Goal: Task Accomplishment & Management: Use online tool/utility

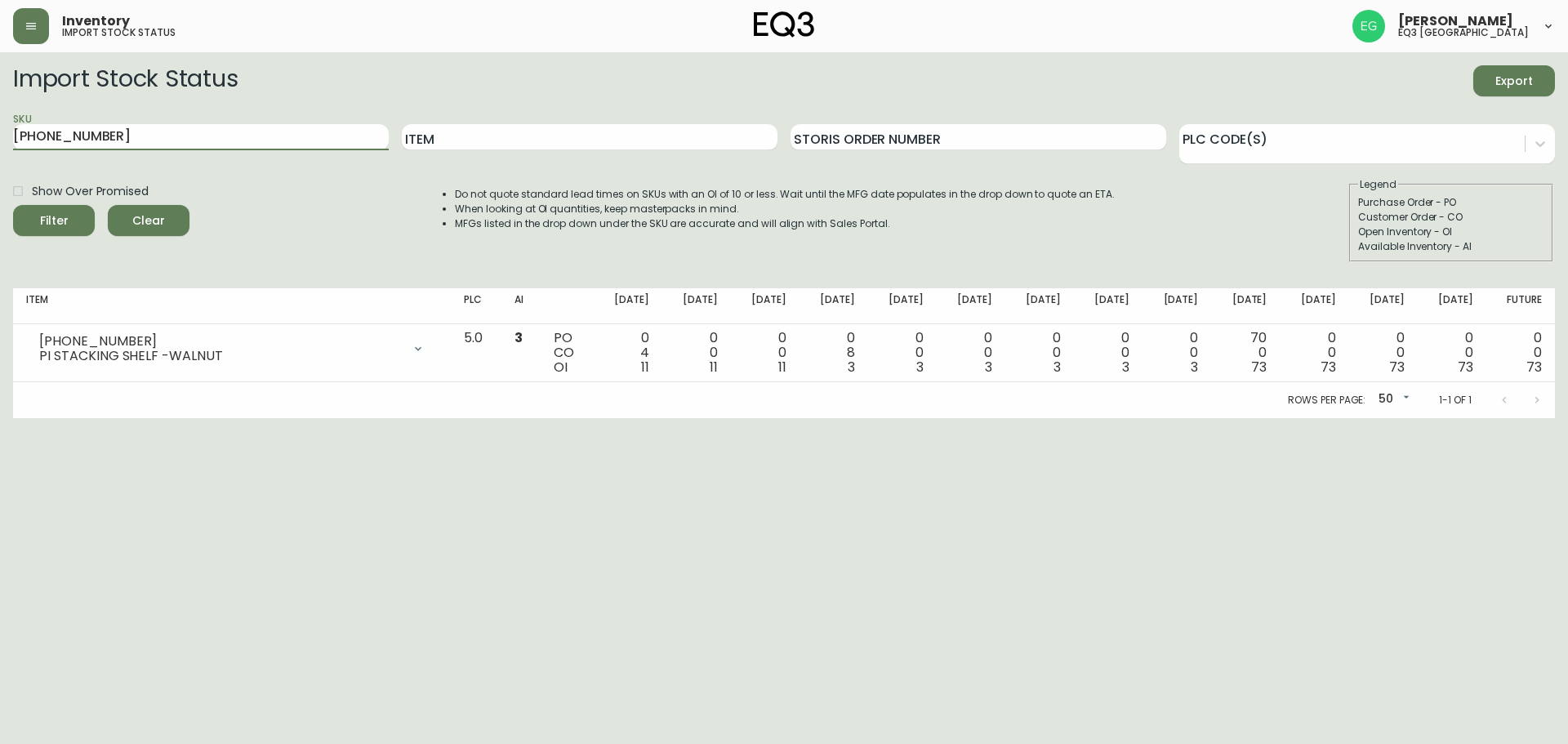
drag, startPoint x: 102, startPoint y: 133, endPoint x: 0, endPoint y: 163, distance: 106.3
click at [0, 163] on main "Import Stock Status Export SKU [PHONE_NUMBER] Item Storis Order Number PLC Code…" at bounding box center [784, 235] width 1568 height 366
paste input "[PHONE_NUMBER]"
type input "[PHONE_NUMBER]"
click at [13, 205] on button "Filter" at bounding box center [53, 220] width 82 height 31
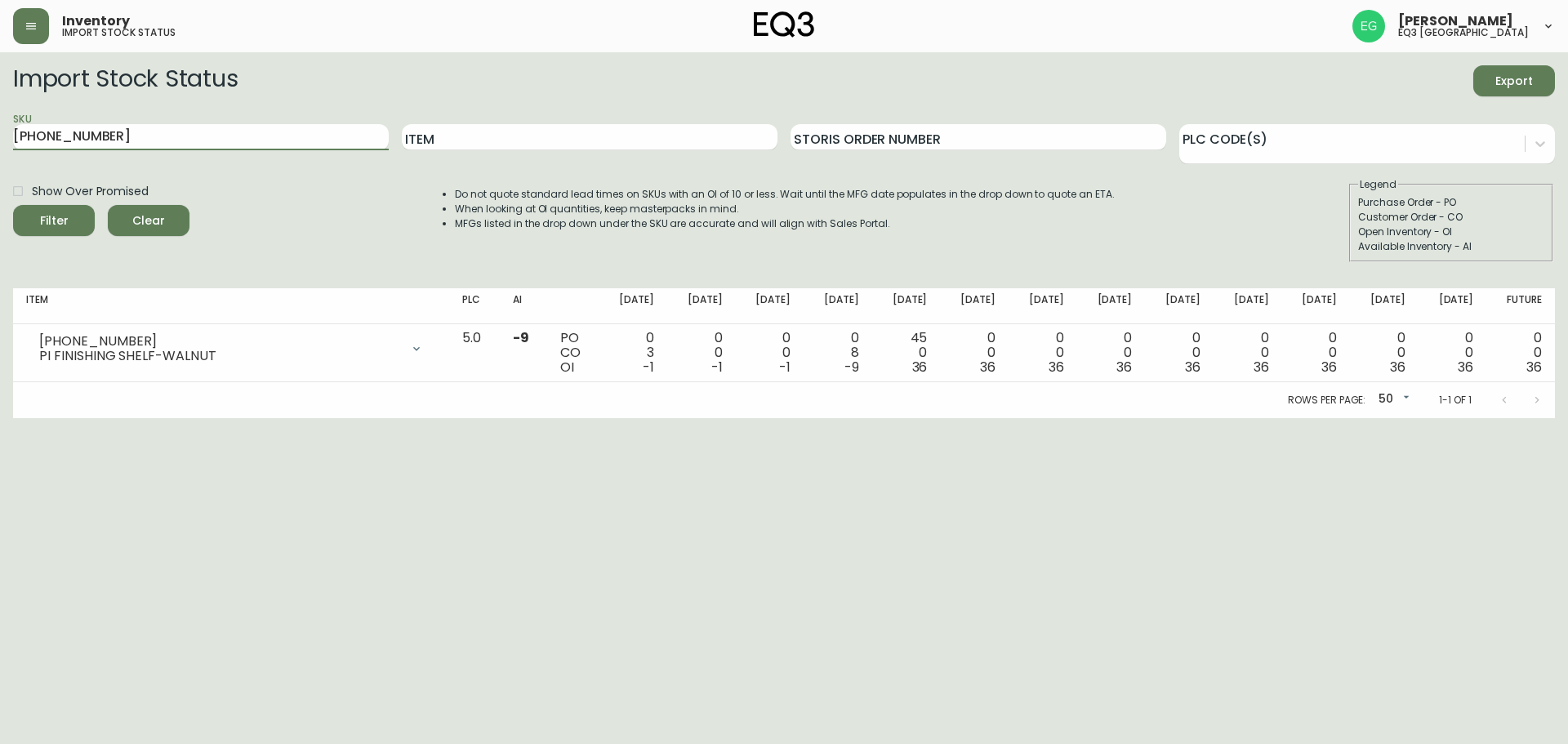
drag, startPoint x: 139, startPoint y: 139, endPoint x: 0, endPoint y: 106, distance: 142.9
click at [0, 107] on main "Import Stock Status Export SKU [PHONE_NUMBER] Item Storis Order Number PLC Code…" at bounding box center [784, 235] width 1568 height 366
paste input "[PHONE_NUMBER]"
type input "[PHONE_NUMBER]"
click at [13, 205] on button "Filter" at bounding box center [53, 220] width 82 height 31
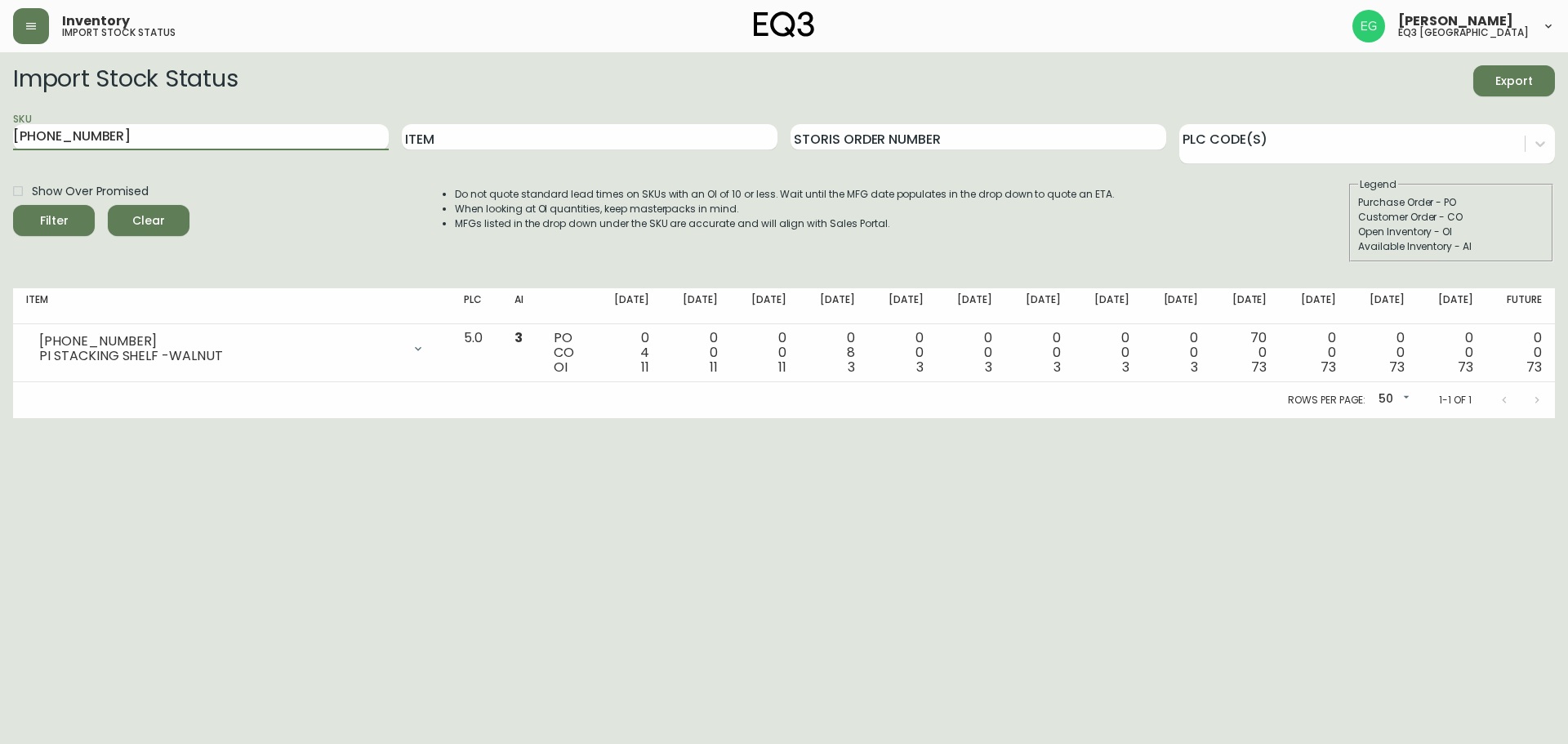
drag, startPoint x: 135, startPoint y: 144, endPoint x: 0, endPoint y: 100, distance: 142.0
click at [0, 100] on main "Import Stock Status Export SKU [PHONE_NUMBER] Item Storis Order Number PLC Code…" at bounding box center [784, 235] width 1568 height 366
paste input "[PHONE_NUMBER]"
type input "[PHONE_NUMBER]"
click at [13, 205] on button "Filter" at bounding box center [53, 220] width 82 height 31
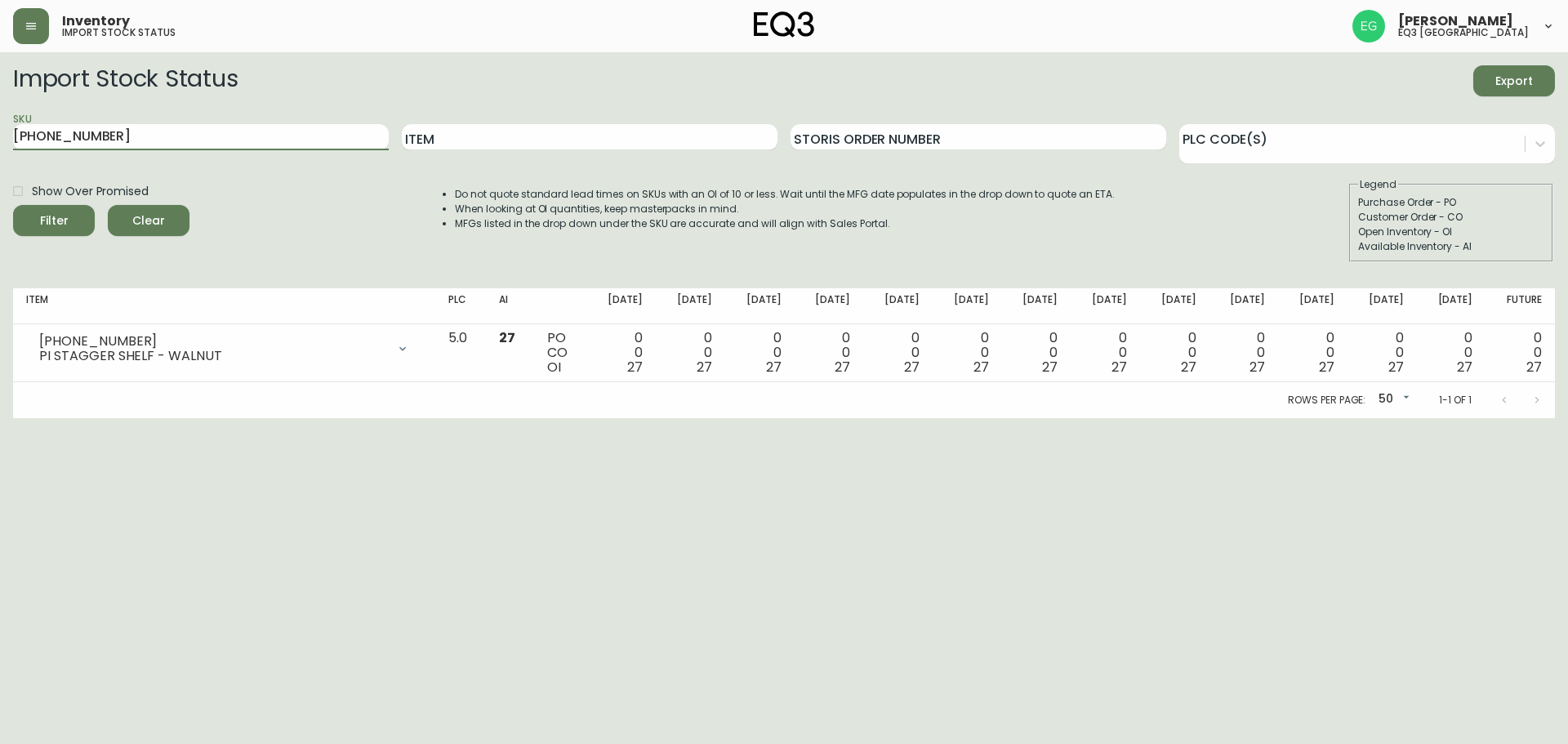
click at [0, 78] on main "Import Stock Status Export SKU [PHONE_NUMBER] Item Storis Order Number PLC Code…" at bounding box center [784, 235] width 1568 height 366
paste input "[PHONE_NUMBER]"
type input "[PHONE_NUMBER]"
click at [13, 205] on button "Filter" at bounding box center [53, 220] width 82 height 31
drag, startPoint x: 172, startPoint y: 143, endPoint x: 0, endPoint y: 142, distance: 172.0
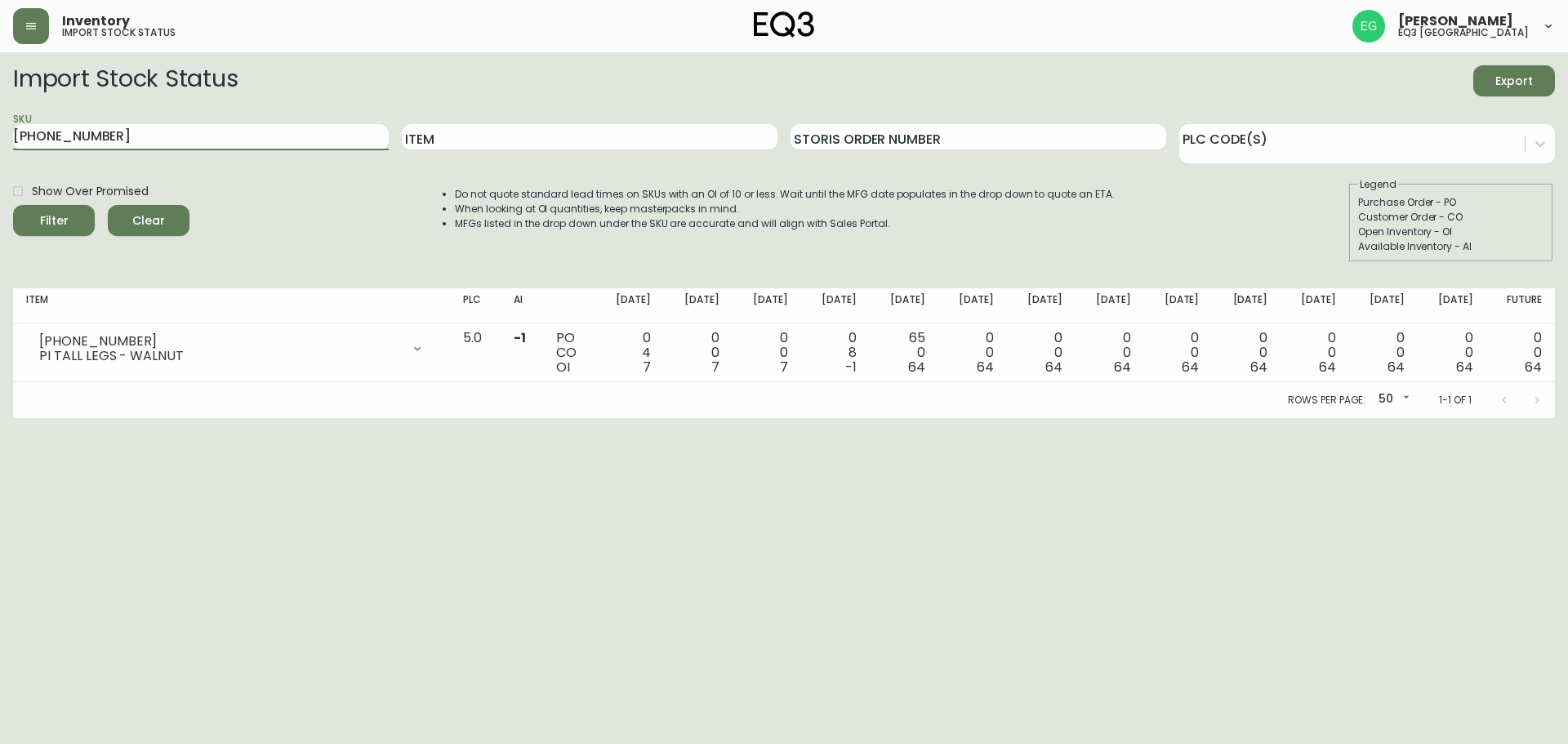
click at [0, 142] on main "Import Stock Status Export SKU [PHONE_NUMBER] Item Storis Order Number PLC Code…" at bounding box center [784, 235] width 1568 height 366
paste input "[PHONE_NUMBER]"
type input "[PHONE_NUMBER]"
click at [13, 205] on button "Filter" at bounding box center [53, 220] width 82 height 31
drag, startPoint x: 118, startPoint y: 128, endPoint x: 0, endPoint y: 128, distance: 118.0
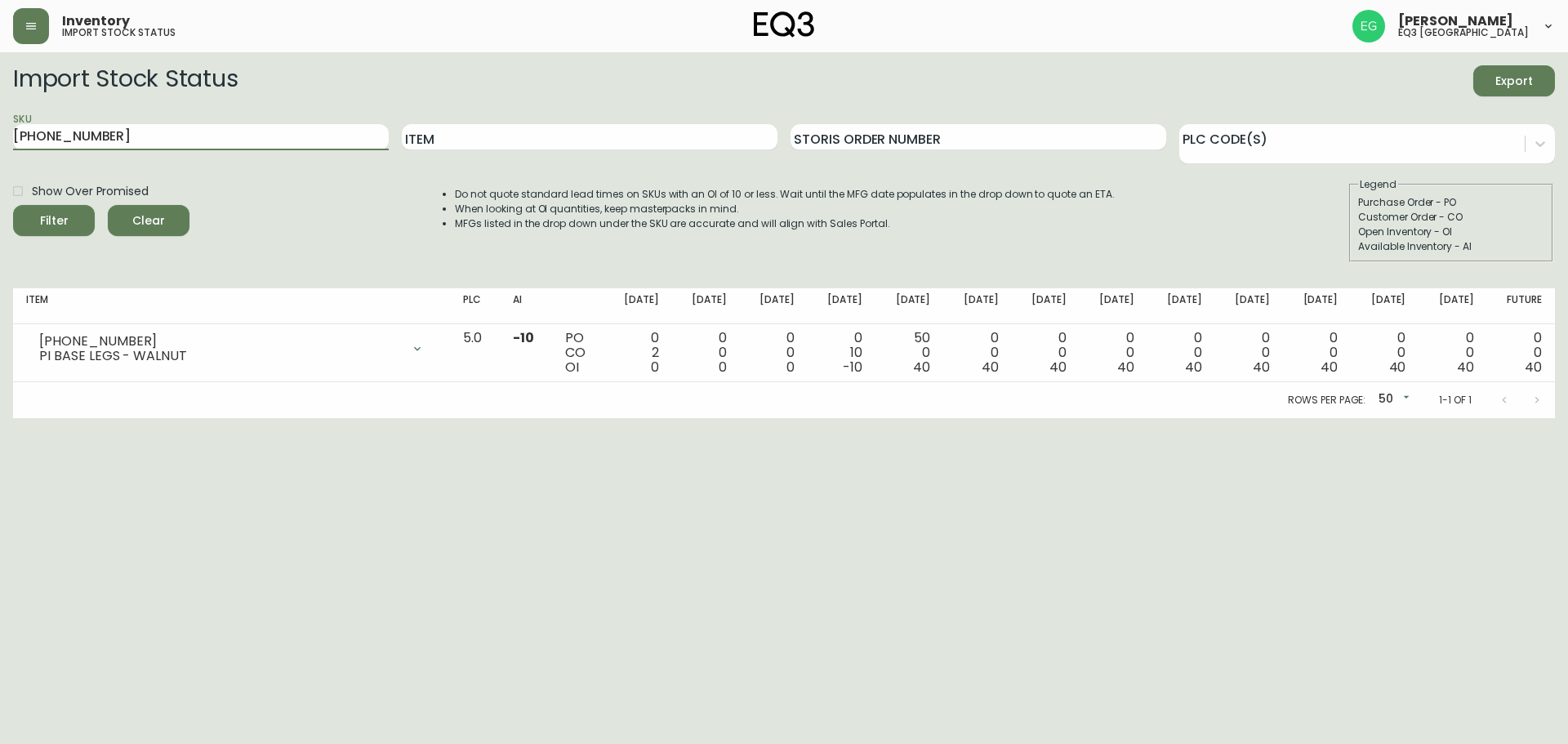
click at [0, 128] on main "Import Stock Status Export SKU [PHONE_NUMBER] Item Storis Order Number PLC Code…" at bounding box center [784, 235] width 1568 height 366
paste input "3020-423-32-A"
type input "3020-423-32-A"
click at [13, 205] on button "Filter" at bounding box center [53, 220] width 82 height 31
drag, startPoint x: 166, startPoint y: 134, endPoint x: 0, endPoint y: 130, distance: 166.0
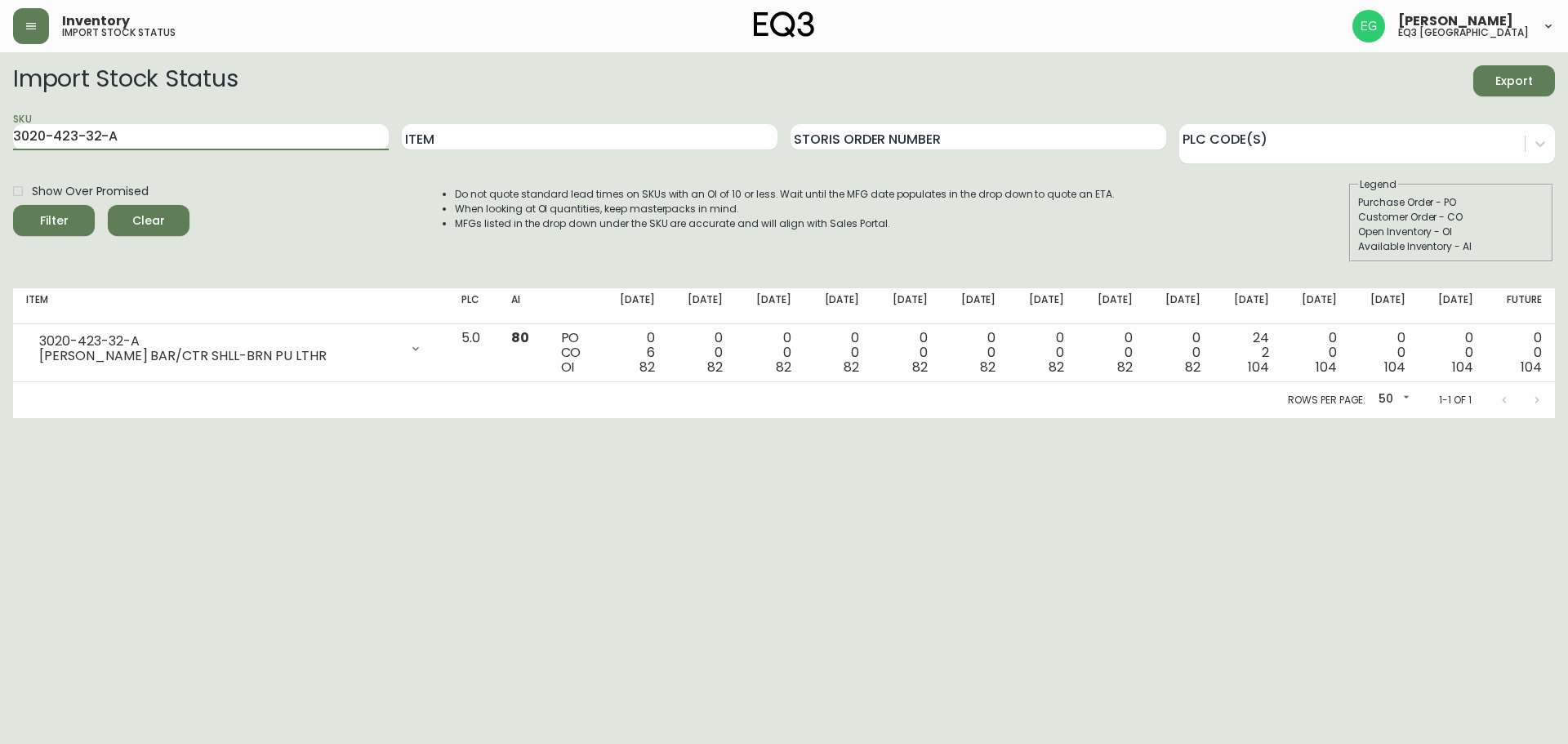
click at [0, 130] on main "Import Stock Status Export SKU 3020-423-32-A Item Storis Order Number PLC Code(…" at bounding box center [784, 235] width 1568 height 366
paste input "[PHONE_NUMBER]"
type input "[PHONE_NUMBER]"
click at [13, 205] on button "Filter" at bounding box center [53, 220] width 82 height 31
drag, startPoint x: 175, startPoint y: 141, endPoint x: 0, endPoint y: 127, distance: 175.6
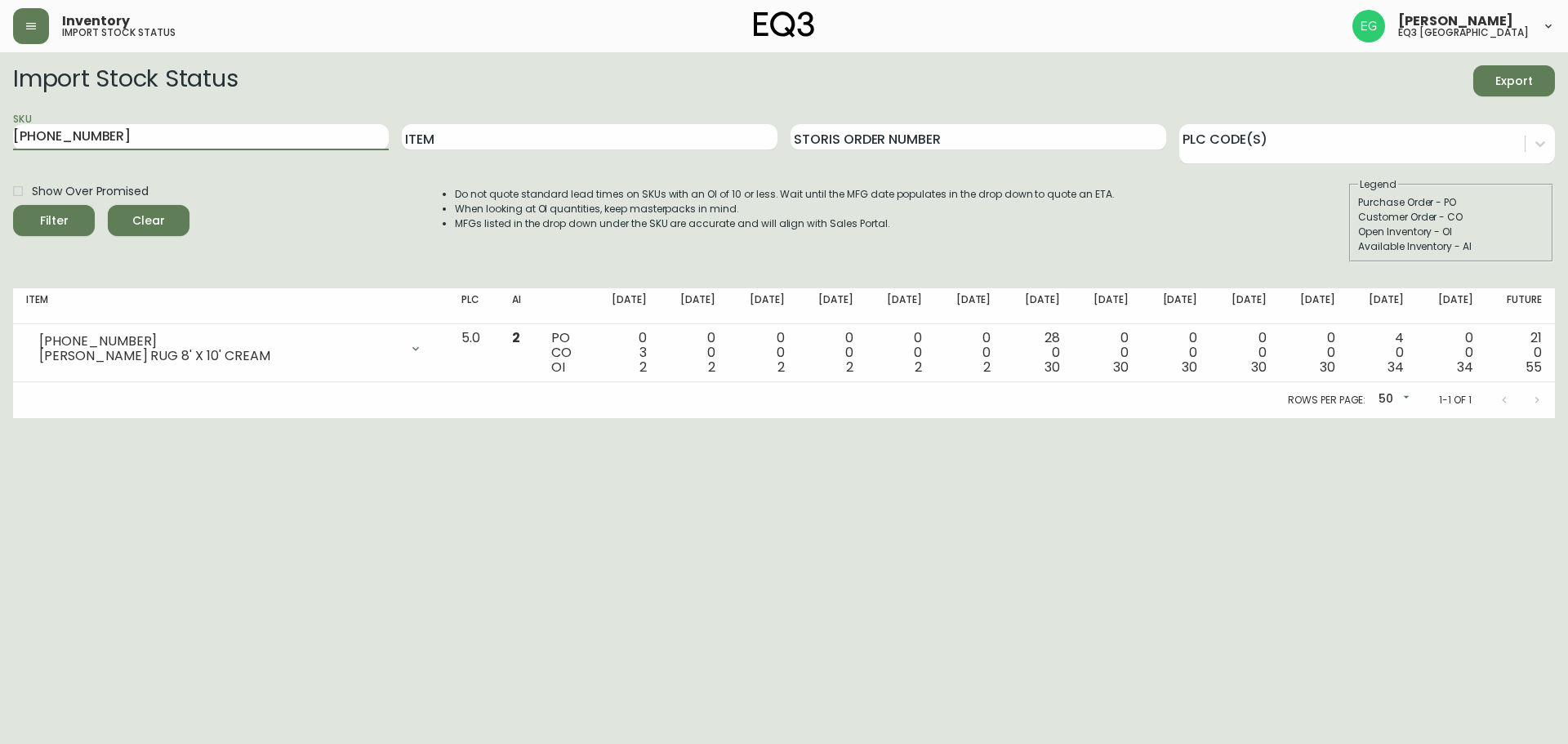
click at [0, 127] on main "Import Stock Status Export SKU [PHONE_NUMBER] Item Storis Order Number PLC Code…" at bounding box center [784, 235] width 1568 height 366
paste input "[PHONE_NUMBER]"
type input "[PHONE_NUMBER]"
click at [13, 205] on button "Filter" at bounding box center [53, 220] width 82 height 31
